Goal: Transaction & Acquisition: Book appointment/travel/reservation

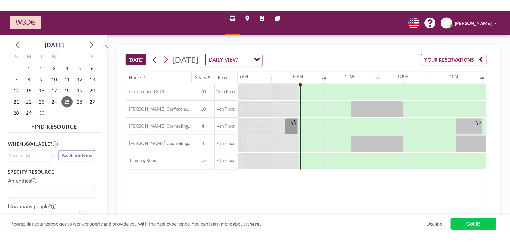
scroll to position [0, 311]
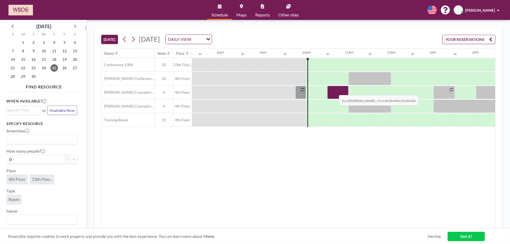
click at [335, 91] on div at bounding box center [337, 92] width 21 height 13
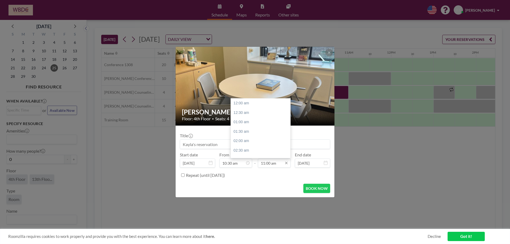
scroll to position [208, 0]
click at [271, 148] on input "11:00 am" at bounding box center [274, 163] width 33 height 9
click at [249, 110] on div "11:30 am" at bounding box center [262, 113] width 62 height 10
type input "11:30 am"
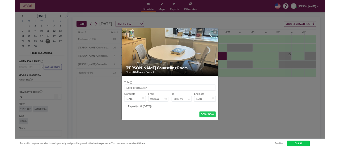
scroll to position [218, 0]
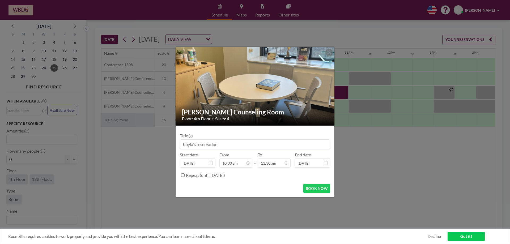
drag, startPoint x: 244, startPoint y: 145, endPoint x: 142, endPoint y: 125, distance: 103.3
click at [143, 125] on div "[PERSON_NAME] Counseling Room Floor: 4th Floor • Seats: 4 Title Start date [DAT…" at bounding box center [255, 122] width 510 height 244
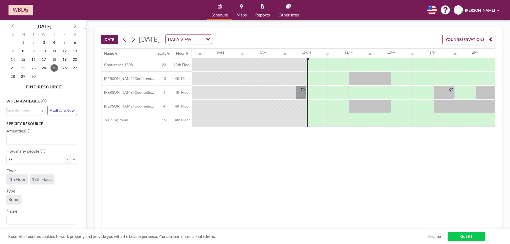
click at [252, 148] on div "Name Seats Floor 12AM 30 1AM 30 2AM 30 3AM 30 4AM 30 5AM 30 6AM 30 7AM 30 8AM 3…" at bounding box center [298, 139] width 394 height 181
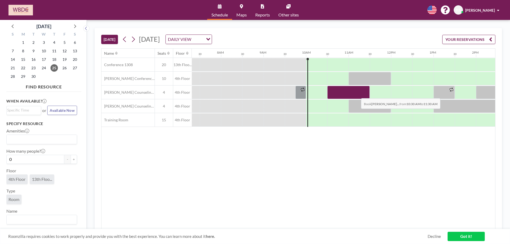
drag, startPoint x: 345, startPoint y: 89, endPoint x: 357, endPoint y: 94, distance: 12.6
click at [340, 94] on div at bounding box center [348, 92] width 42 height 13
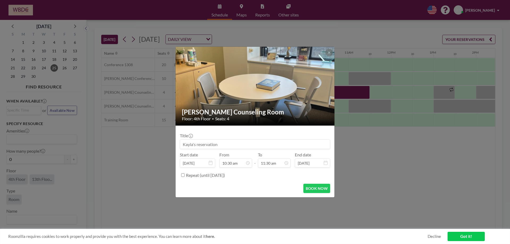
click at [254, 145] on input at bounding box center [255, 144] width 150 height 9
type input "Kayla & [PERSON_NAME]"
click at [320, 148] on button "BOOK NOW" at bounding box center [316, 188] width 27 height 9
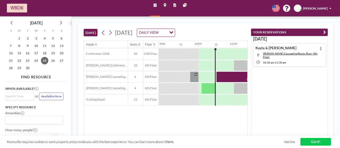
scroll to position [0, 311]
